Goal: Task Accomplishment & Management: Use online tool/utility

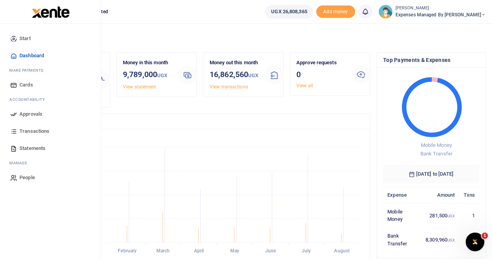
click at [45, 129] on span "Transactions" at bounding box center [34, 131] width 30 height 8
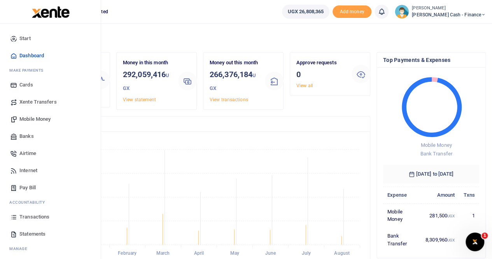
click at [40, 98] on span "Xente Transfers" at bounding box center [37, 102] width 37 height 8
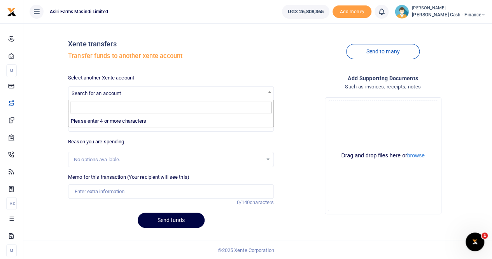
click at [89, 90] on span "Search for an account" at bounding box center [96, 93] width 49 height 6
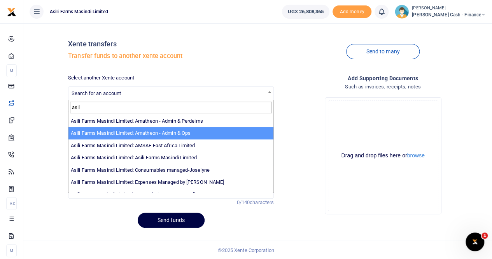
type input "asil"
select select "3989"
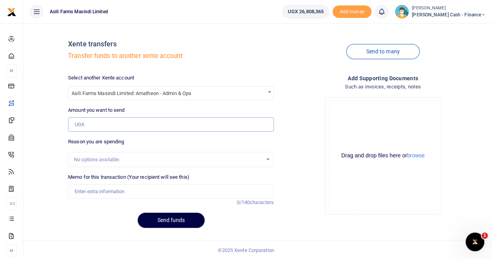
click at [93, 117] on input "Amount you want to send" at bounding box center [171, 124] width 206 height 15
type input "3,000,000"
click at [80, 195] on input "Memo for this transaction (Your recipient will see this)" at bounding box center [171, 191] width 206 height 15
type input "t"
type input "Transfer to Amatheon ops wallet for offloading a header to Kilak"
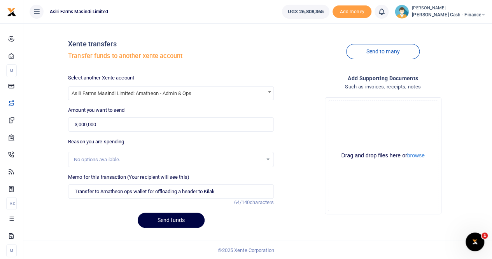
click at [223, 19] on ul "Asili Farms Masindi Limited" at bounding box center [149, 11] width 252 height 23
click at [413, 158] on button "browse" at bounding box center [416, 155] width 18 height 6
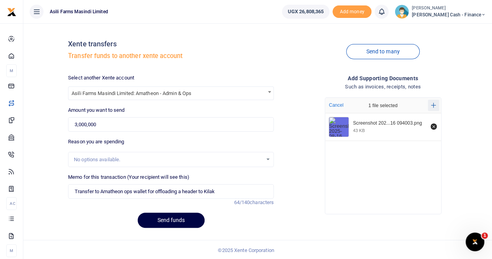
click at [435, 105] on icon "Add more files" at bounding box center [433, 105] width 5 height 5
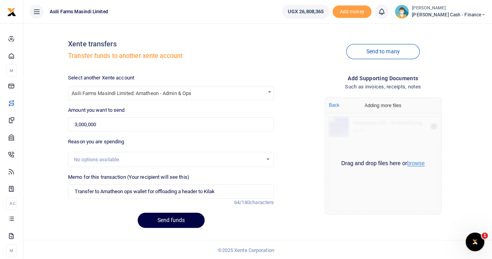
click at [415, 163] on button "browse" at bounding box center [416, 163] width 18 height 6
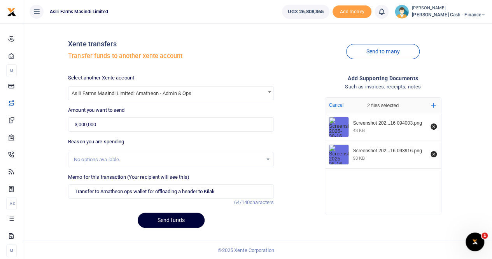
click at [174, 216] on button "Send funds" at bounding box center [171, 219] width 67 height 15
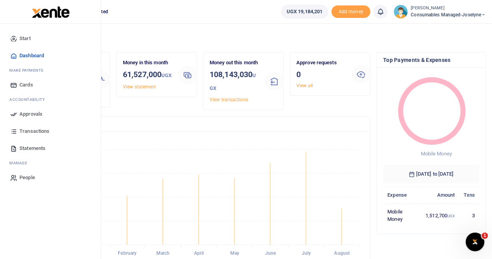
click at [35, 115] on span "Approvals" at bounding box center [30, 114] width 23 height 8
